Goal: Task Accomplishment & Management: Complete application form

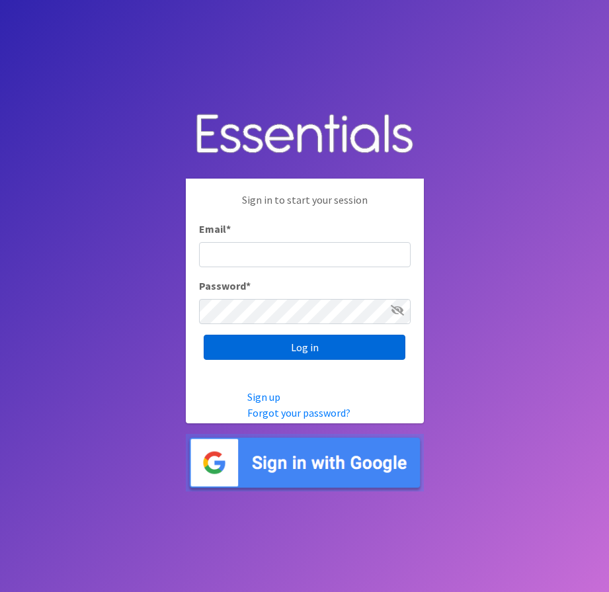
type input "[PERSON_NAME][EMAIL_ADDRESS][PERSON_NAME][DOMAIN_NAME]"
click at [371, 347] on input "Log in" at bounding box center [305, 347] width 202 height 25
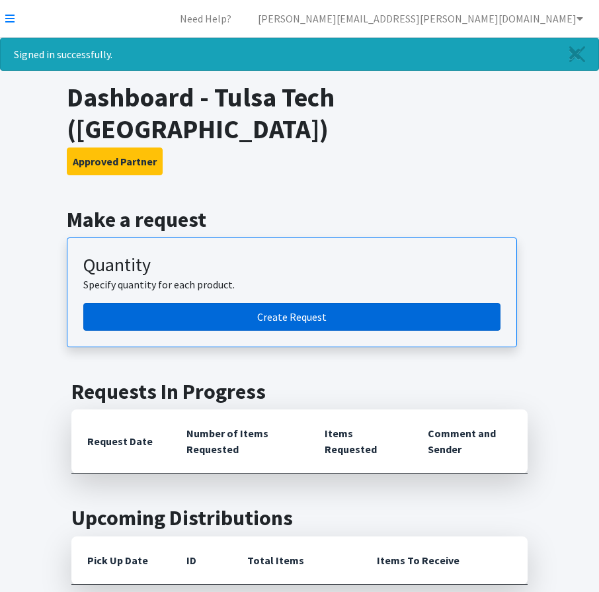
click at [269, 303] on link "Create Request" at bounding box center [291, 317] width 417 height 28
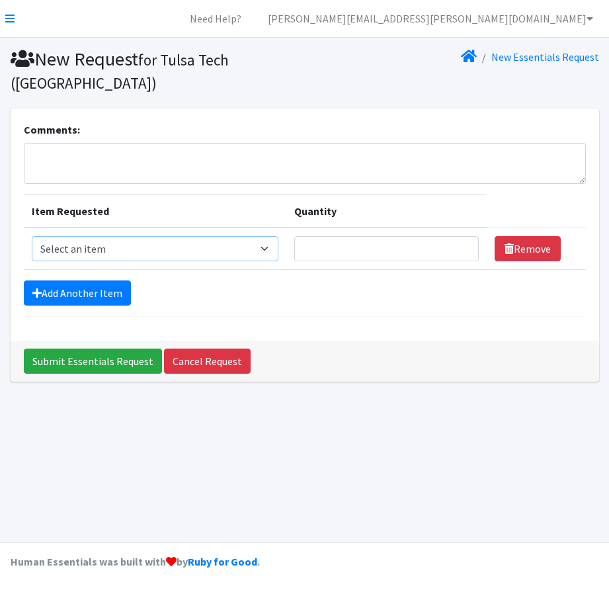
click at [222, 247] on select "Select an item Liners (Pack of 100) Makeup Bag (25) Pads 1 (Pack of 25) Pads 2 …" at bounding box center [155, 248] width 247 height 25
click at [366, 442] on div "New Request for Tulsa Tech ([GEOGRAPHIC_DATA]) New Essentials Request Comments:…" at bounding box center [304, 290] width 609 height 505
click at [235, 247] on select "Select an item Liners (Pack of 100) Makeup Bag (25) Pads 1 (Pack of 25) Pads 2 …" at bounding box center [155, 248] width 247 height 25
select select "13447"
click at [32, 236] on select "Select an item Liners (Pack of 100) Makeup Bag (25) Pads 1 (Pack of 25) Pads 2 …" at bounding box center [155, 248] width 247 height 25
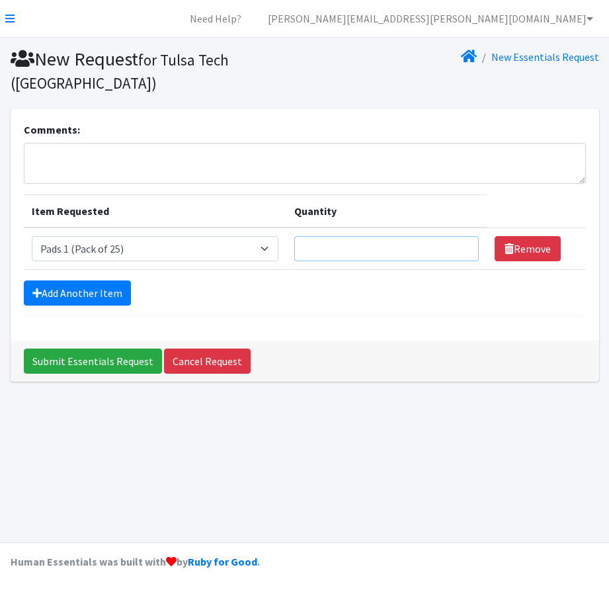
click at [439, 247] on input "Quantity" at bounding box center [386, 248] width 185 height 25
click at [459, 239] on input "Quantity" at bounding box center [386, 248] width 185 height 25
click at [464, 247] on input "1" at bounding box center [386, 248] width 185 height 25
type input "2"
click at [464, 247] on input "2" at bounding box center [386, 248] width 185 height 25
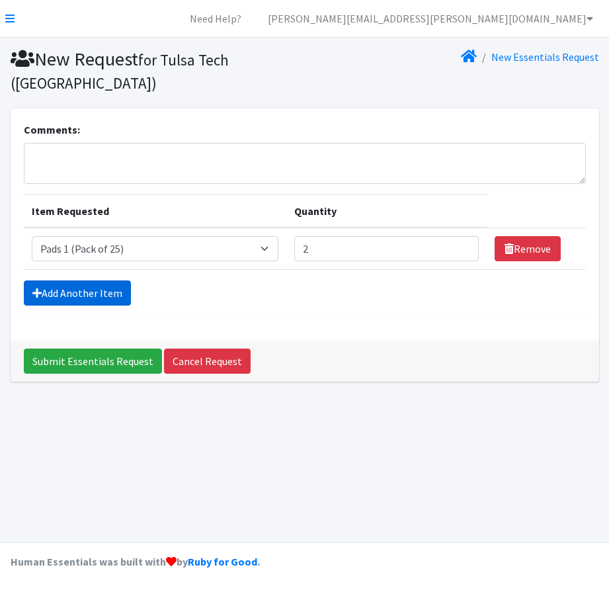
click at [77, 294] on link "Add Another Item" at bounding box center [77, 292] width 107 height 25
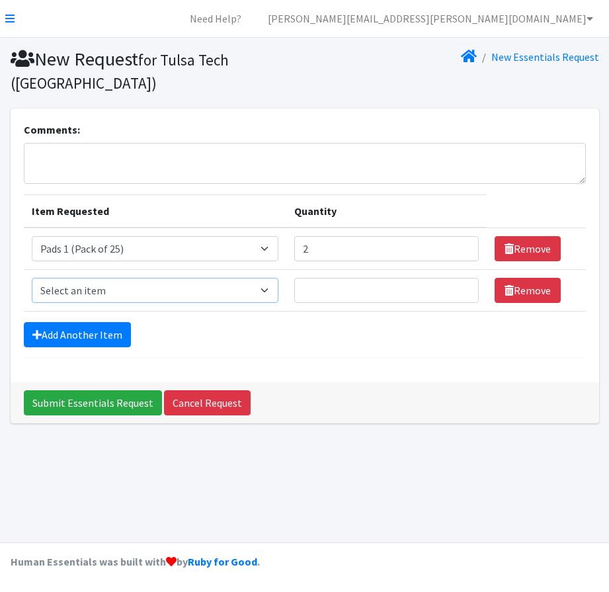
click at [244, 288] on select "Select an item Liners (Pack of 100) Makeup Bag (25) Pads 1 (Pack of 25) Pads 2 …" at bounding box center [155, 290] width 247 height 25
select select "13532"
click at [32, 278] on select "Select an item Liners (Pack of 100) Makeup Bag (25) Pads 1 (Pack of 25) Pads 2 …" at bounding box center [155, 290] width 247 height 25
click at [460, 288] on input "1" at bounding box center [386, 290] width 185 height 25
type input "2"
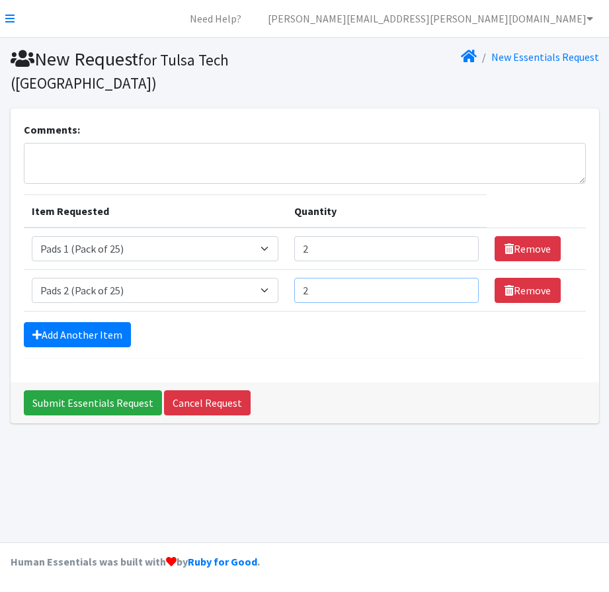
click at [460, 288] on input "2" at bounding box center [386, 290] width 185 height 25
click at [55, 330] on link "Add Another Item" at bounding box center [77, 334] width 107 height 25
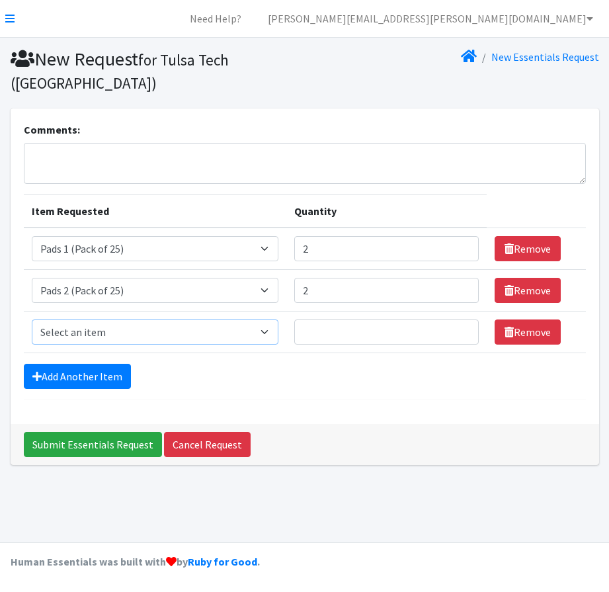
click at [113, 327] on select "Select an item Liners (Pack of 100) Makeup Bag (25) Pads 1 (Pack of 25) Pads 2 …" at bounding box center [155, 332] width 247 height 25
select select "13533"
click at [32, 320] on select "Select an item Liners (Pack of 100) Makeup Bag (25) Pads 1 (Pack of 25) Pads 2 …" at bounding box center [155, 332] width 247 height 25
click at [461, 330] on input "1" at bounding box center [386, 332] width 185 height 25
type input "2"
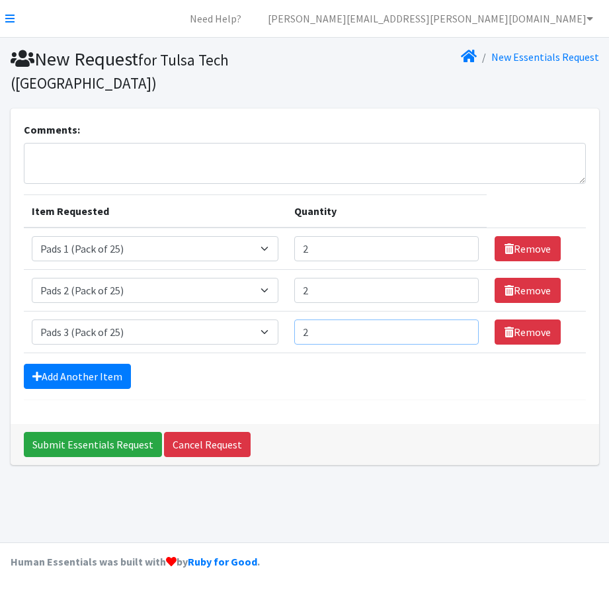
click at [461, 330] on input "2" at bounding box center [386, 332] width 185 height 25
click at [108, 384] on link "Add Another Item" at bounding box center [77, 376] width 107 height 25
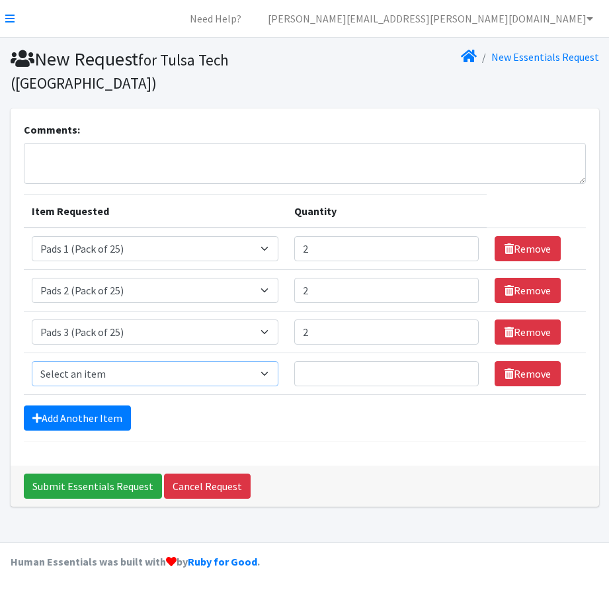
click at [112, 375] on select "Select an item Liners (Pack of 100) Makeup Bag (25) Pads 1 (Pack of 25) Pads 2 …" at bounding box center [155, 373] width 247 height 25
select select "13534"
click at [32, 361] on select "Select an item Liners (Pack of 100) Makeup Bag (25) Pads 1 (Pack of 25) Pads 2 …" at bounding box center [155, 373] width 247 height 25
click at [461, 370] on input "1" at bounding box center [386, 373] width 185 height 25
type input "2"
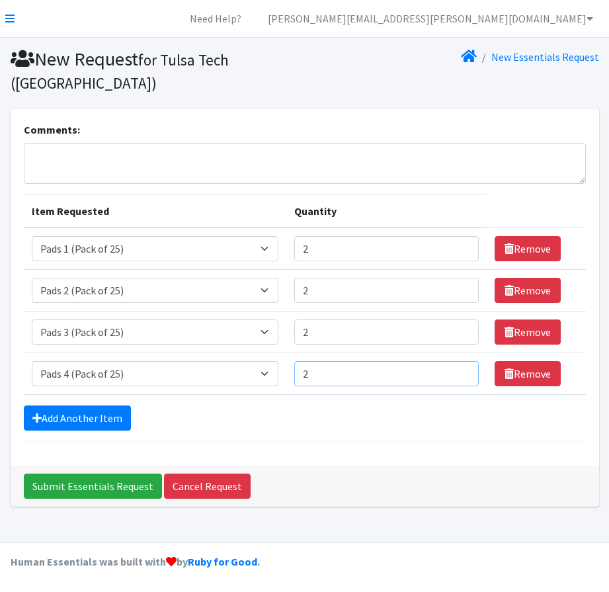
click at [461, 370] on input "2" at bounding box center [386, 373] width 185 height 25
click at [103, 413] on link "Add Another Item" at bounding box center [77, 418] width 107 height 25
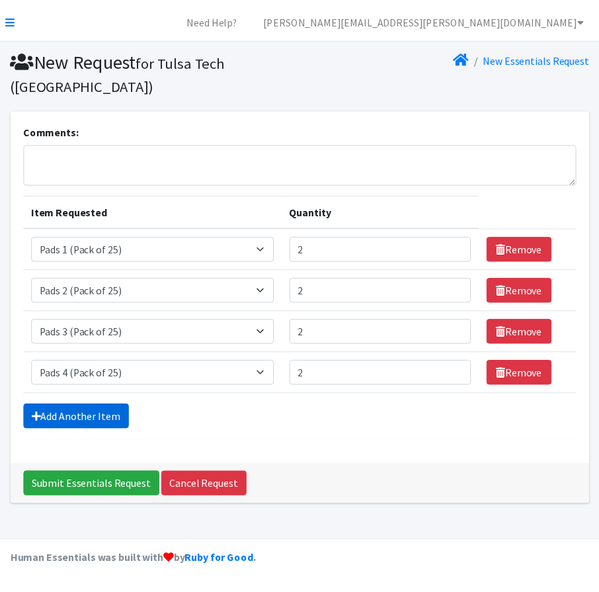
scroll to position [17, 0]
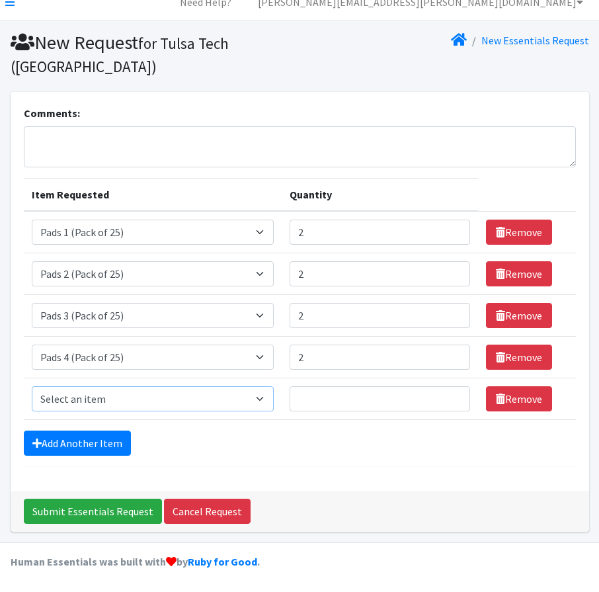
click at [113, 398] on select "Select an item Liners (Pack of 100) Makeup Bag (25) Pads 1 (Pack of 25) Pads 2 …" at bounding box center [153, 398] width 242 height 25
select select "13535"
click at [32, 386] on select "Select an item Liners (Pack of 100) Makeup Bag (25) Pads 1 (Pack of 25) Pads 2 …" at bounding box center [153, 398] width 242 height 25
type input "1"
click at [451, 394] on input "1" at bounding box center [380, 398] width 181 height 25
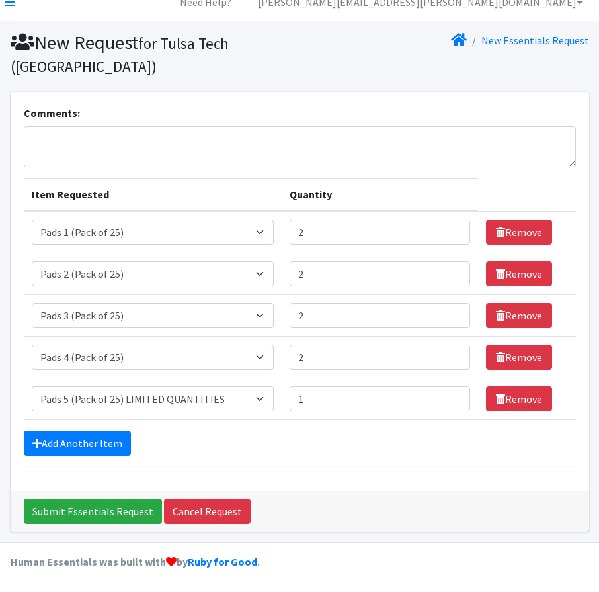
click at [343, 441] on div "Add Another Item" at bounding box center [300, 443] width 552 height 25
click at [96, 443] on link "Add Another Item" at bounding box center [77, 443] width 107 height 25
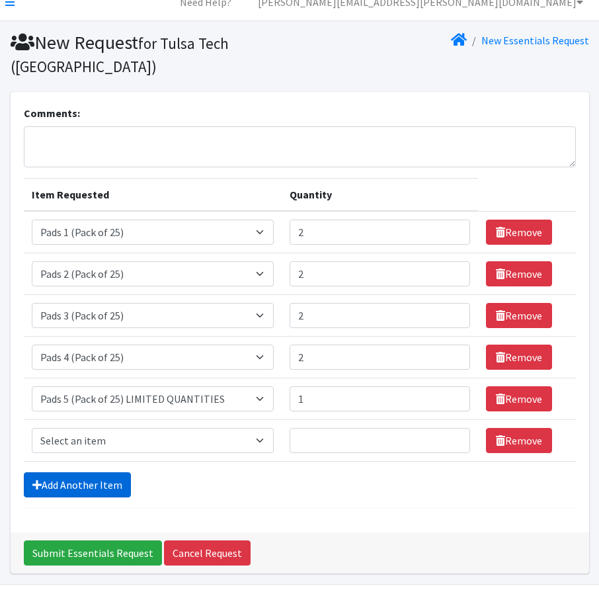
scroll to position [58, 0]
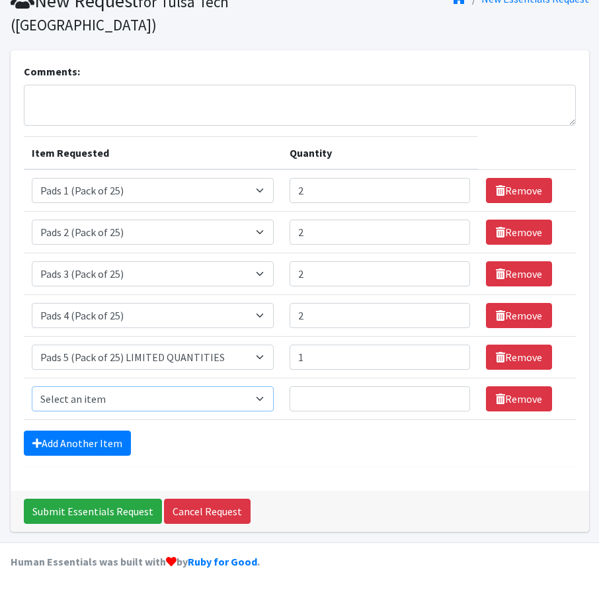
click at [117, 395] on select "Select an item Liners (Pack of 100) Makeup Bag (25) Pads 1 (Pack of 25) Pads 2 …" at bounding box center [153, 398] width 242 height 25
select select "13531"
click at [32, 386] on select "Select an item Liners (Pack of 100) Makeup Bag (25) Pads 1 (Pack of 25) Pads 2 …" at bounding box center [153, 398] width 242 height 25
click at [453, 396] on input "1" at bounding box center [380, 398] width 181 height 25
click at [452, 396] on input "2" at bounding box center [380, 398] width 181 height 25
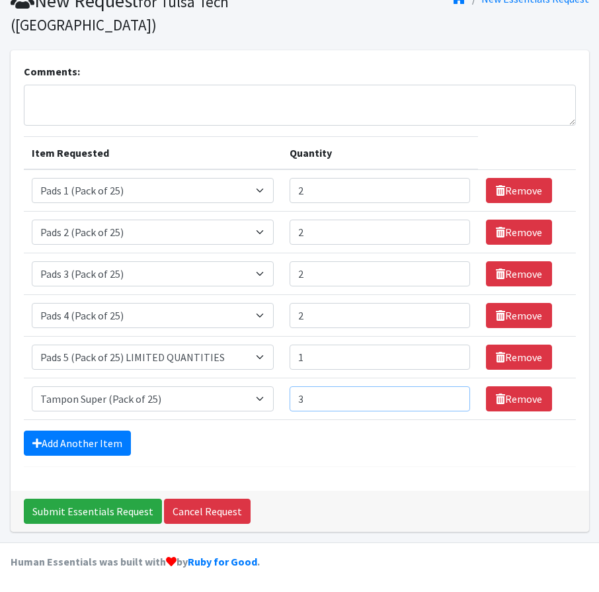
click at [452, 396] on input "3" at bounding box center [380, 398] width 181 height 25
click at [452, 396] on input "4" at bounding box center [380, 398] width 181 height 25
type input "5"
click at [452, 396] on input "5" at bounding box center [380, 398] width 181 height 25
click at [428, 445] on div "Add Another Item" at bounding box center [300, 443] width 552 height 25
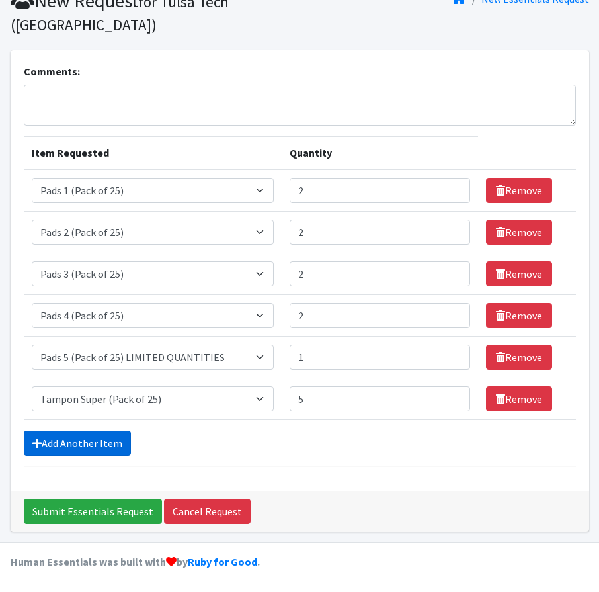
click at [108, 445] on link "Add Another Item" at bounding box center [77, 443] width 107 height 25
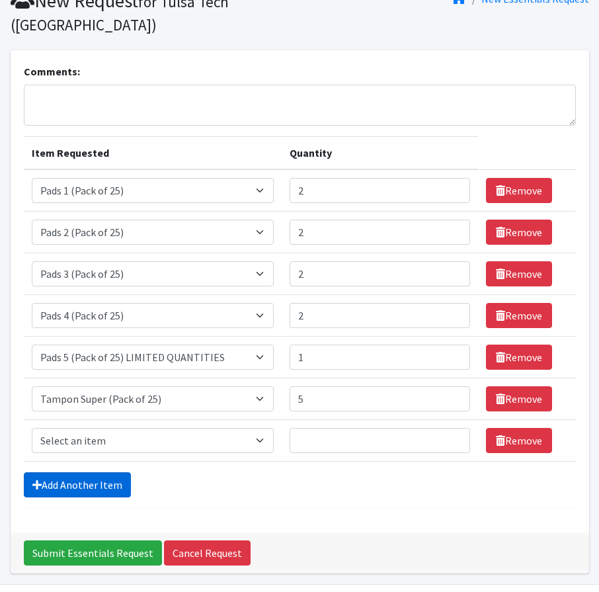
scroll to position [100, 0]
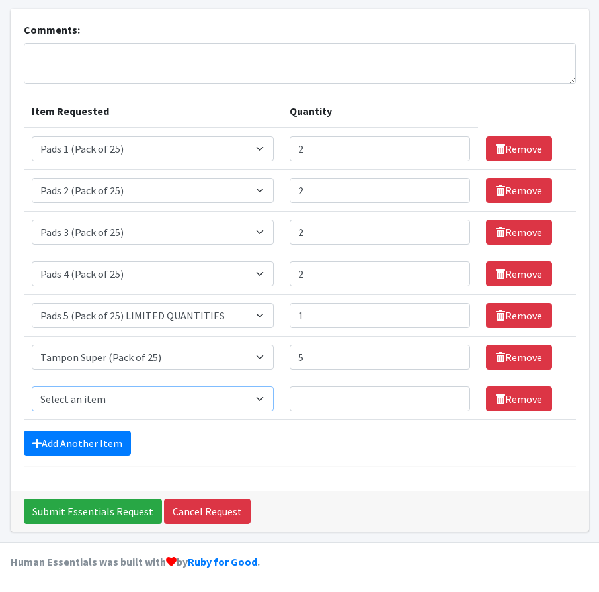
click at [228, 401] on select "Select an item Liners (Pack of 100) Makeup Bag (25) Pads 1 (Pack of 25) Pads 2 …" at bounding box center [153, 398] width 242 height 25
click at [345, 475] on div "Comments: Item Requested Quantity Item Requested Select an item Liners (Pack of…" at bounding box center [300, 250] width 579 height 482
click at [96, 503] on input "Submit Essentials Request" at bounding box center [93, 511] width 138 height 25
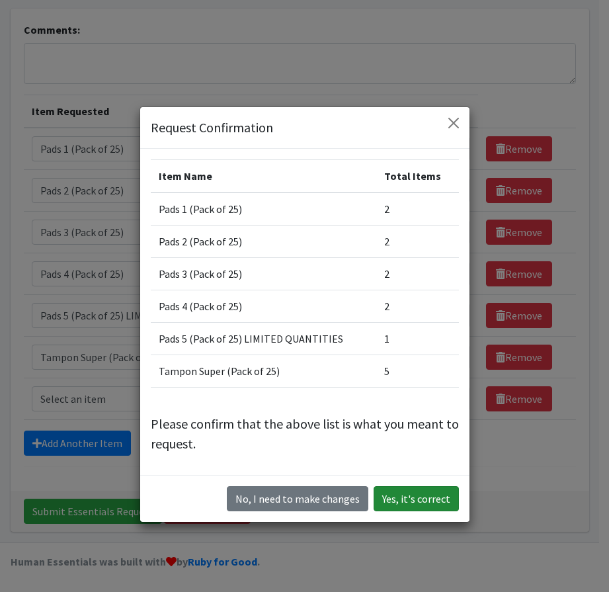
click at [395, 495] on button "Yes, it's correct" at bounding box center [416, 498] width 85 height 25
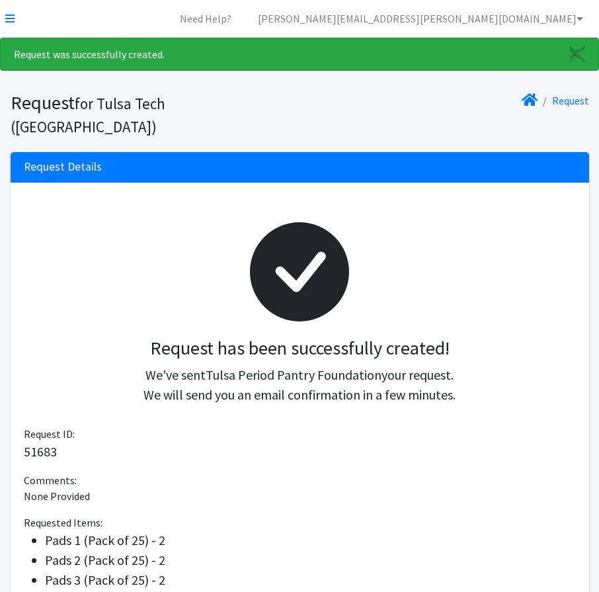
click at [161, 208] on div at bounding box center [299, 271] width 531 height 131
